Goal: Book appointment/travel/reservation

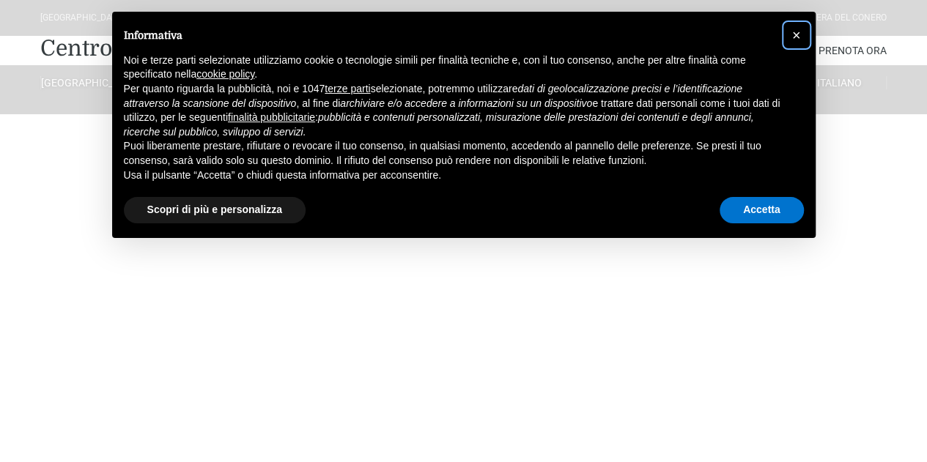
click at [796, 32] on span "×" at bounding box center [796, 35] width 9 height 16
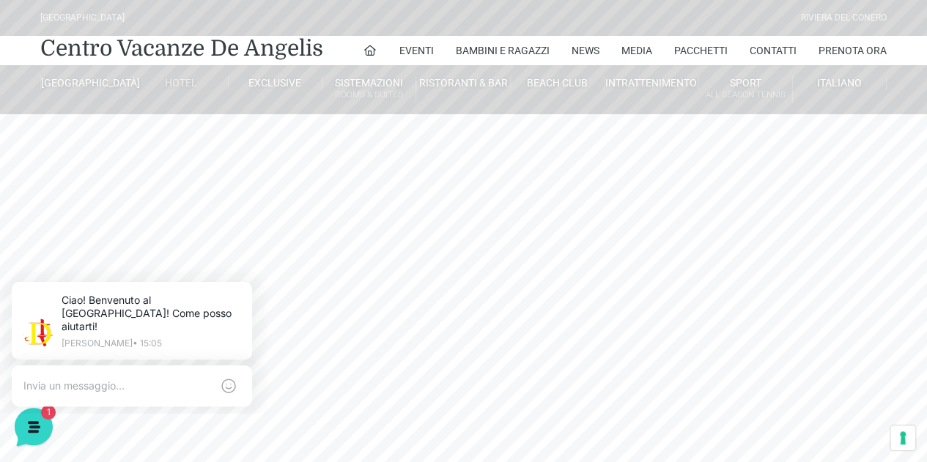
click at [178, 81] on link "Hotel" at bounding box center [181, 82] width 94 height 13
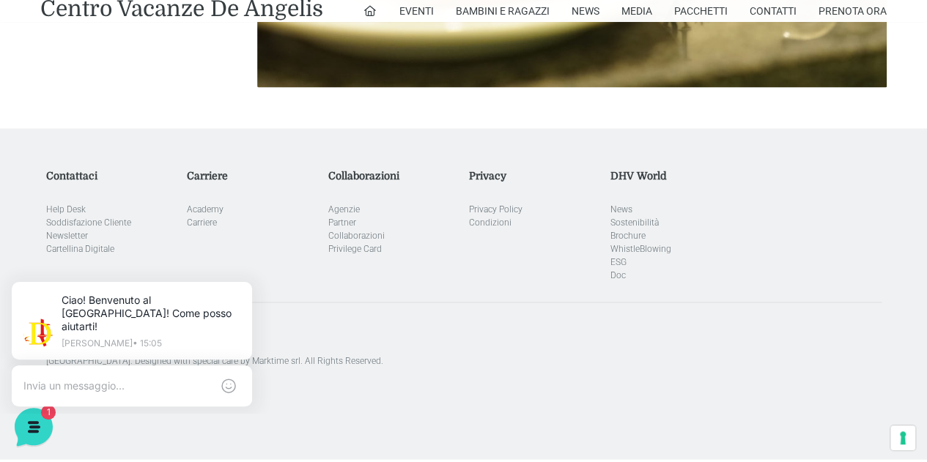
scroll to position [4136, 0]
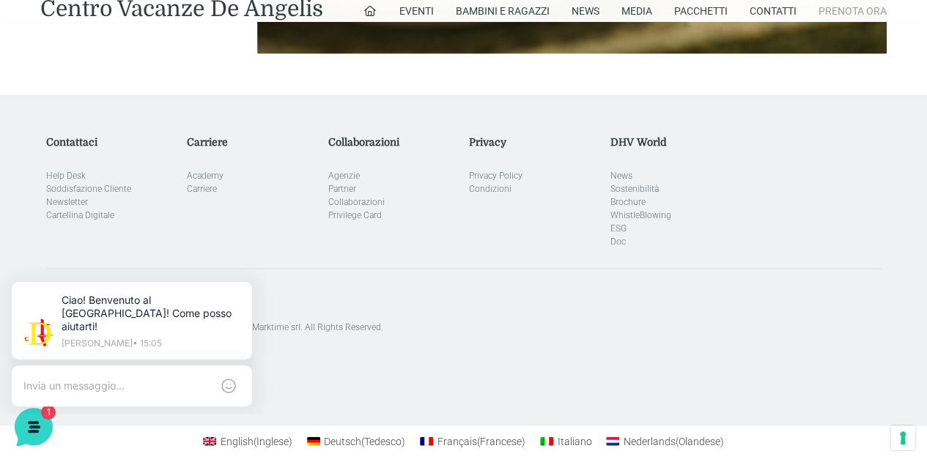
click at [844, 5] on link "Prenota Ora" at bounding box center [852, 11] width 68 height 22
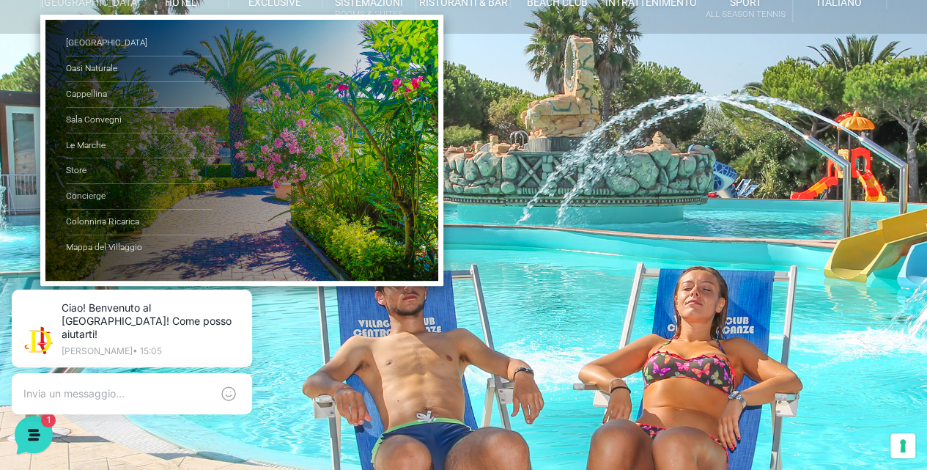
scroll to position [97, 0]
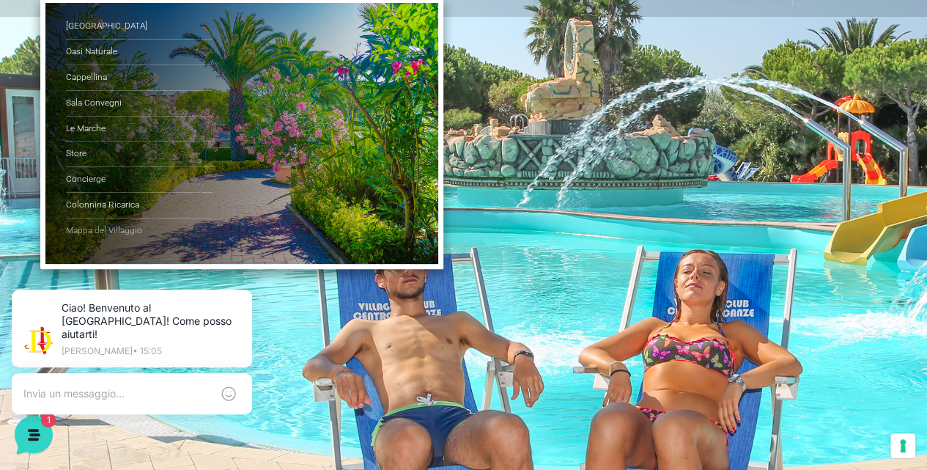
click at [130, 237] on link "Mappa del Villaggio" at bounding box center [139, 230] width 147 height 25
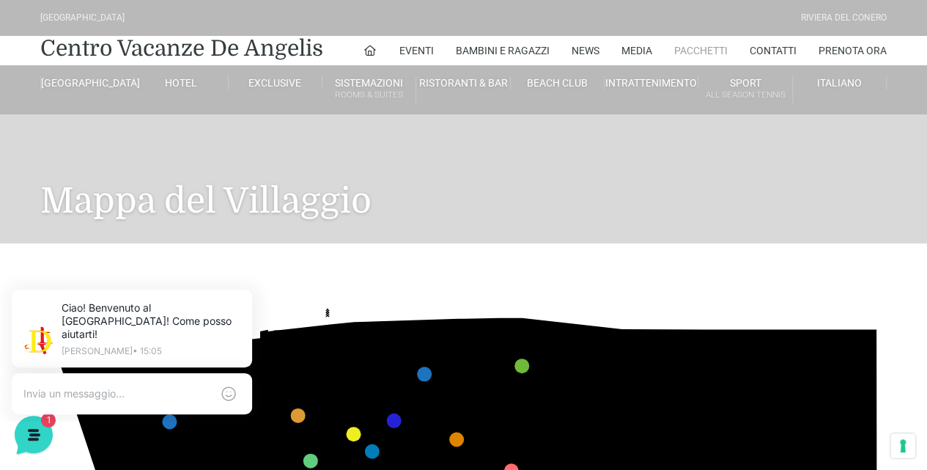
click at [695, 48] on link "Pacchetti" at bounding box center [700, 50] width 53 height 29
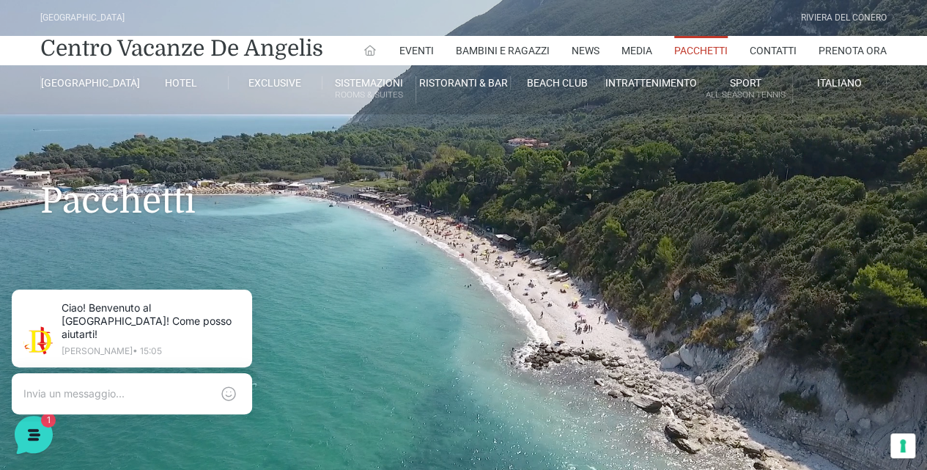
click at [366, 53] on icon at bounding box center [369, 50] width 13 height 13
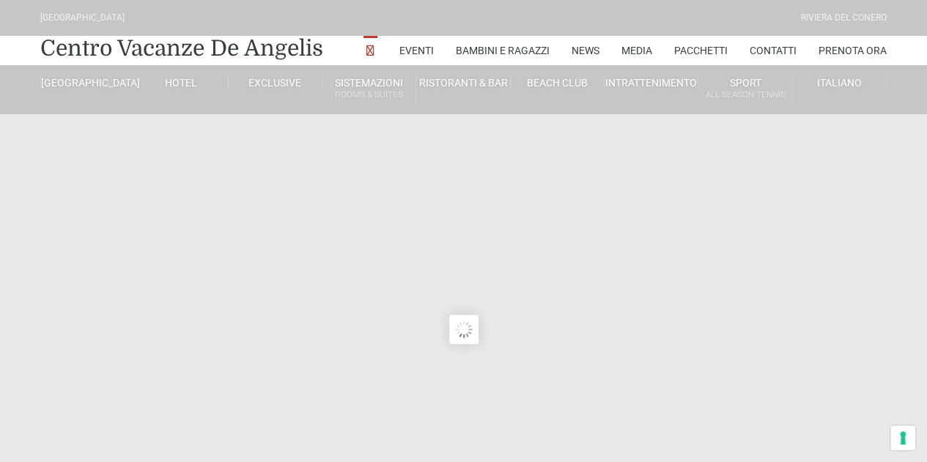
type input "05/09/2025"
type input "06/09/2025"
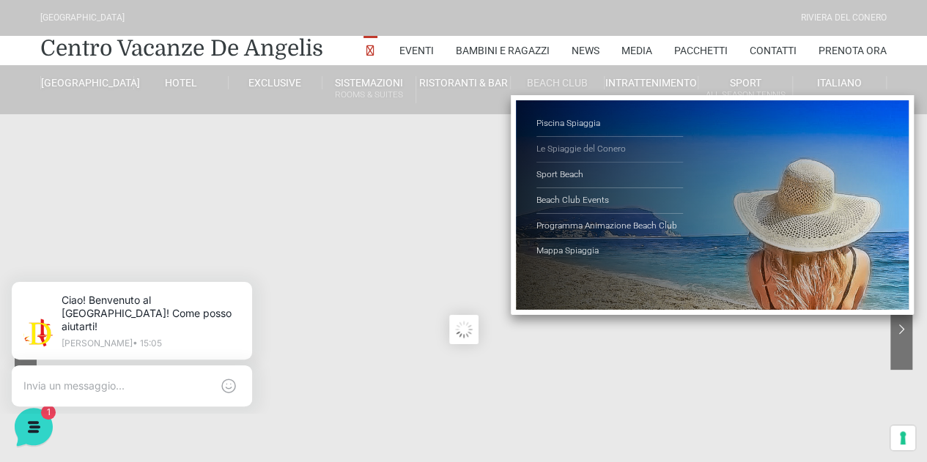
click at [582, 144] on link "Le Spiaggie del Conero" at bounding box center [609, 150] width 147 height 26
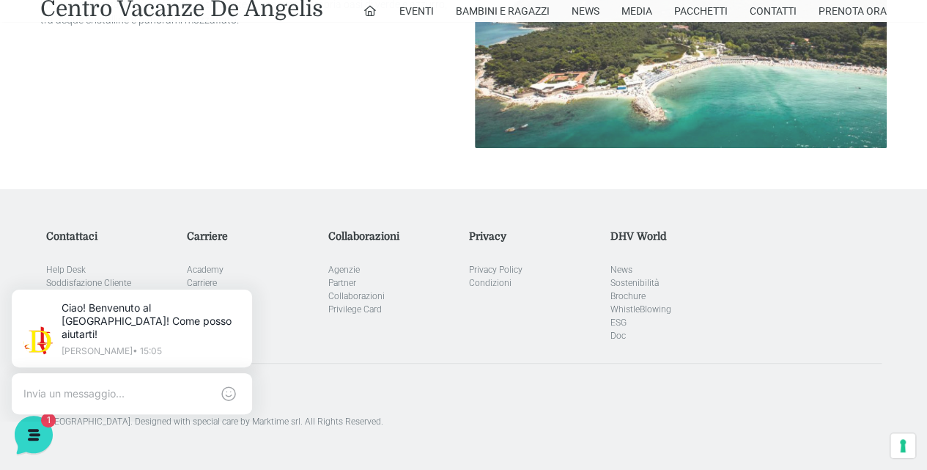
scroll to position [2678, 0]
